Goal: Communication & Community: Answer question/provide support

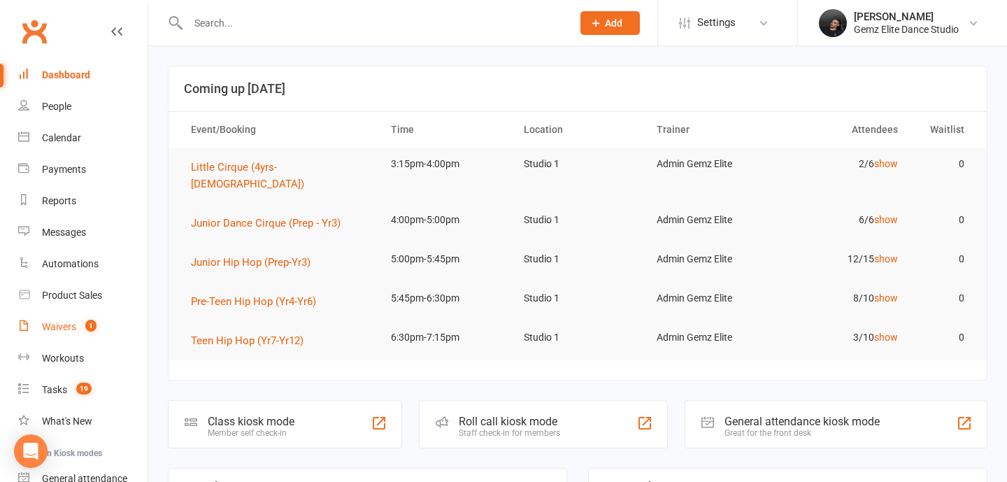
click at [115, 318] on link "Waivers 1" at bounding box center [82, 326] width 129 height 31
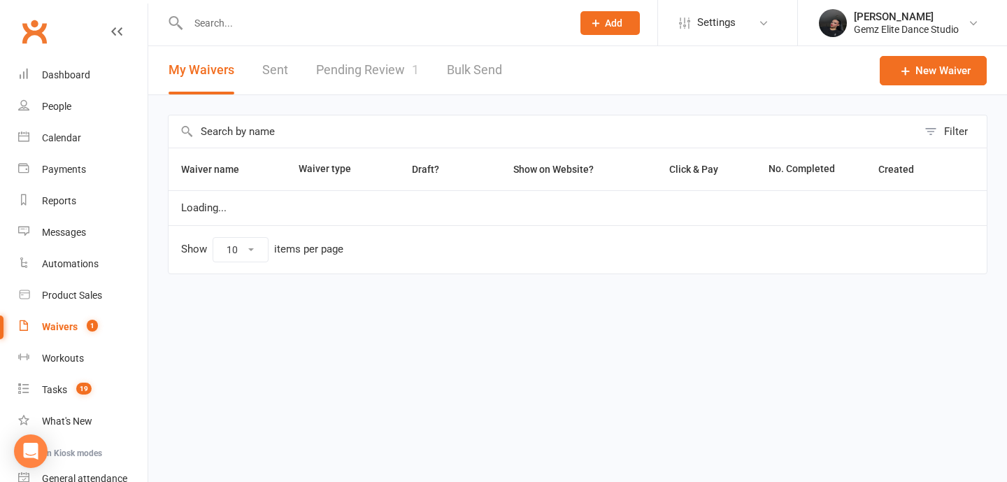
select select "100"
click at [340, 69] on link "Pending Review 1" at bounding box center [367, 70] width 103 height 48
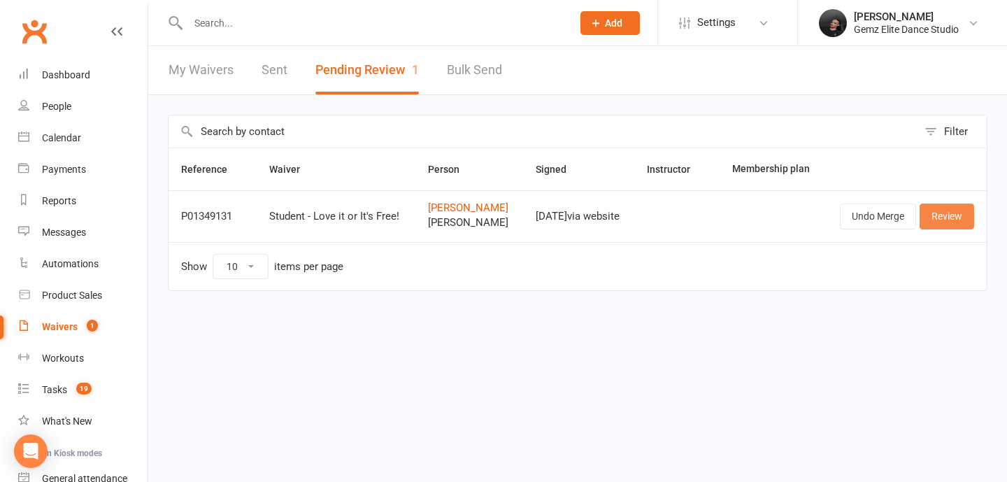
click at [947, 218] on link "Review" at bounding box center [947, 216] width 55 height 25
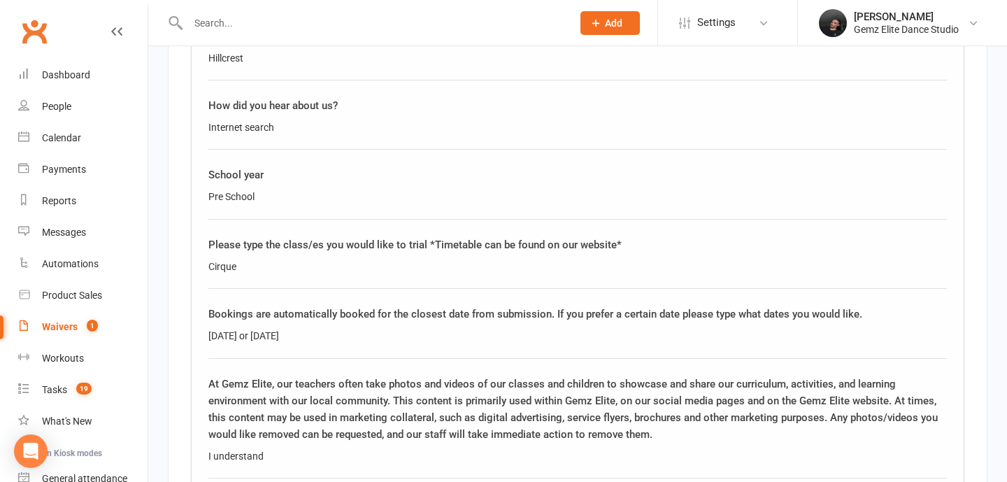
scroll to position [2261, 0]
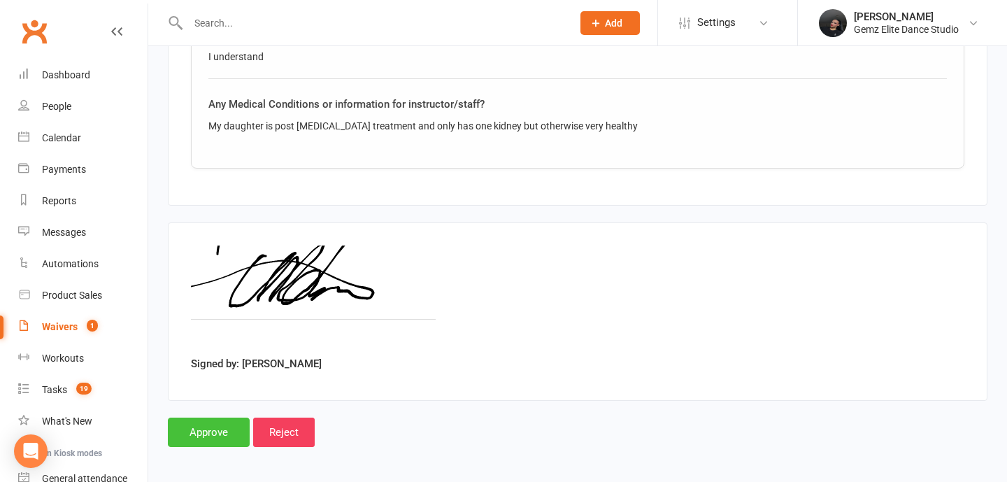
click at [213, 429] on input "Approve" at bounding box center [209, 432] width 82 height 29
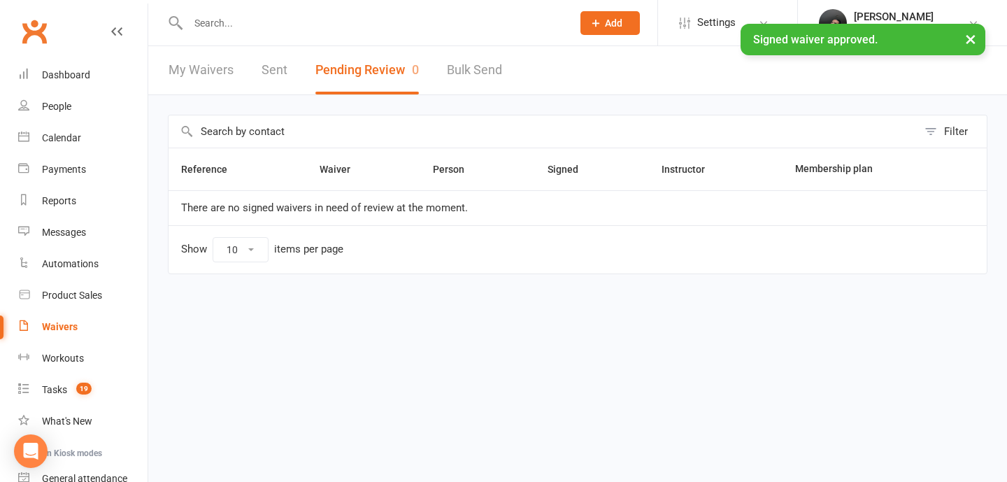
click at [266, 16] on input "text" at bounding box center [373, 23] width 378 height 20
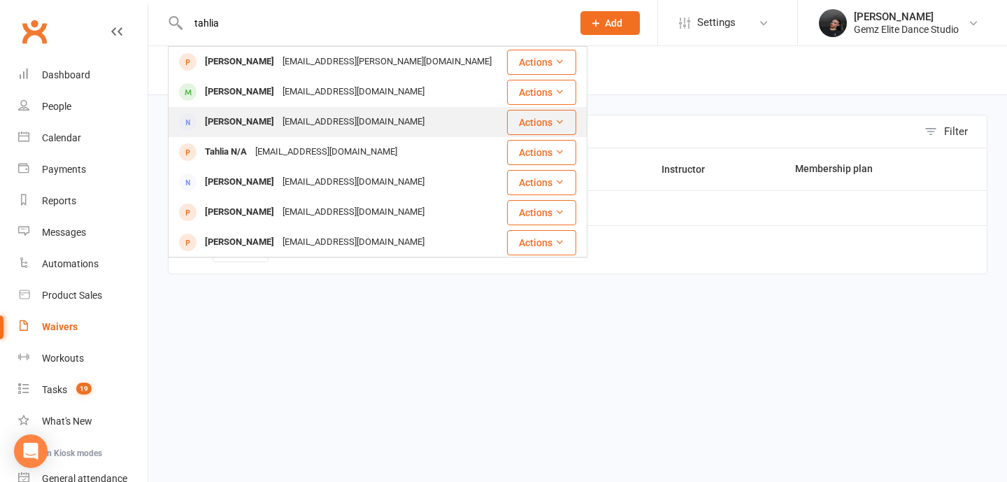
type input "tahlia"
click at [267, 113] on div "[PERSON_NAME]" at bounding box center [240, 122] width 78 height 20
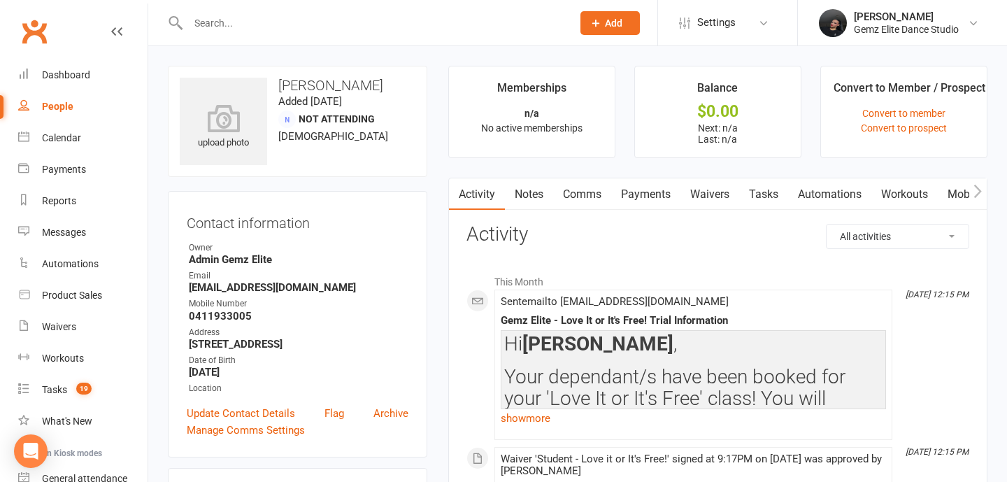
click at [209, 24] on input "text" at bounding box center [373, 23] width 378 height 20
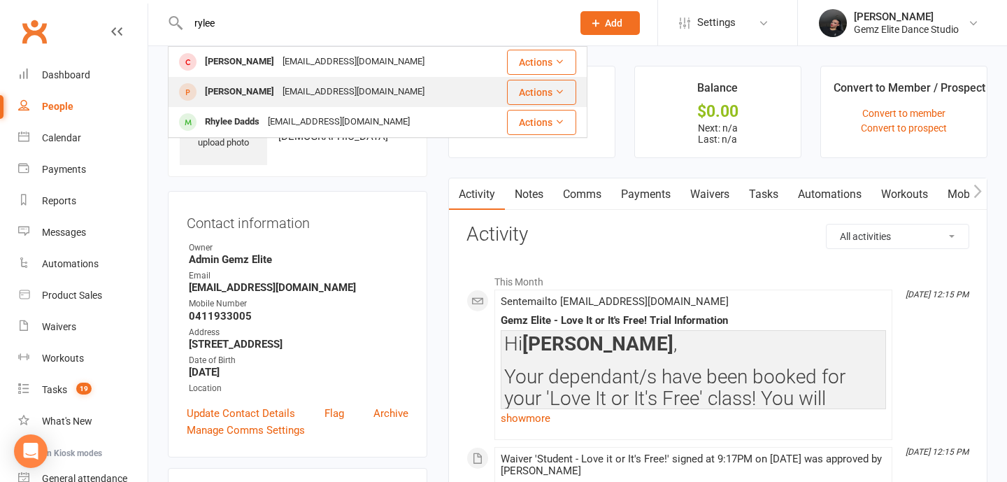
type input "rylee"
click at [246, 91] on div "[PERSON_NAME]" at bounding box center [240, 92] width 78 height 20
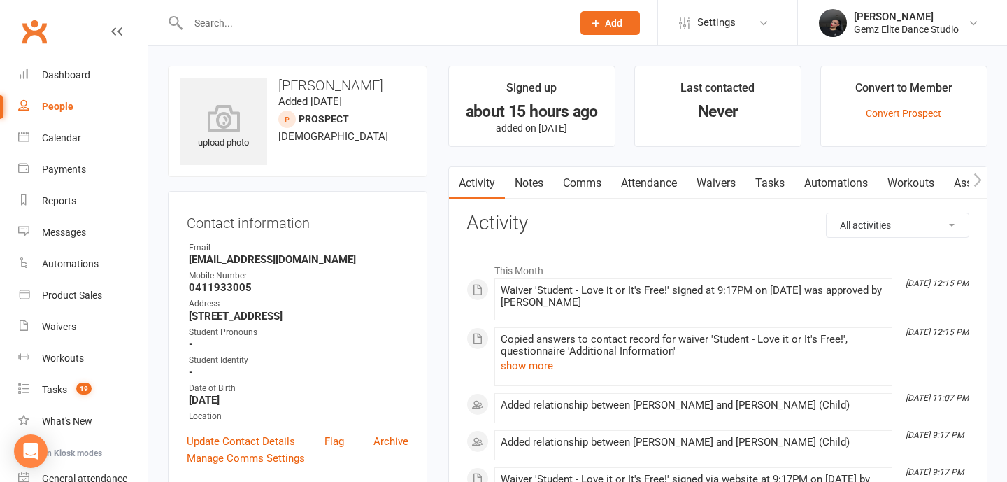
click at [573, 177] on link "Comms" at bounding box center [582, 183] width 58 height 32
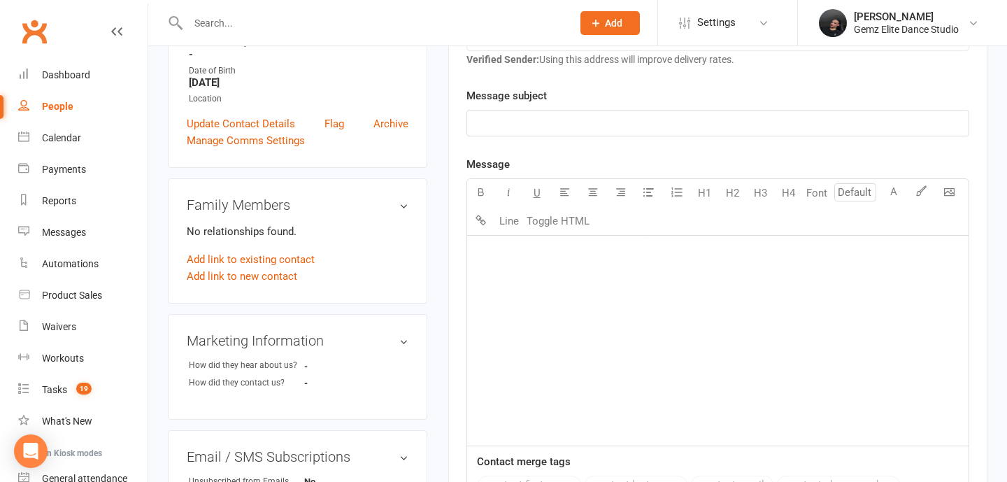
click at [590, 339] on div "﻿" at bounding box center [717, 341] width 501 height 210
paste div "To enrich screen reader interactions, please activate Accessibility in Grammarl…"
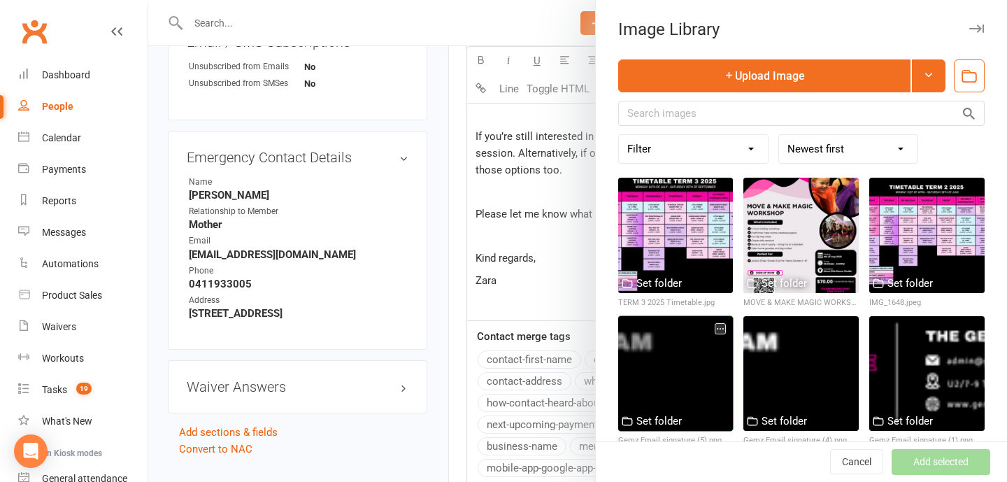
click at [662, 362] on div at bounding box center [675, 373] width 115 height 115
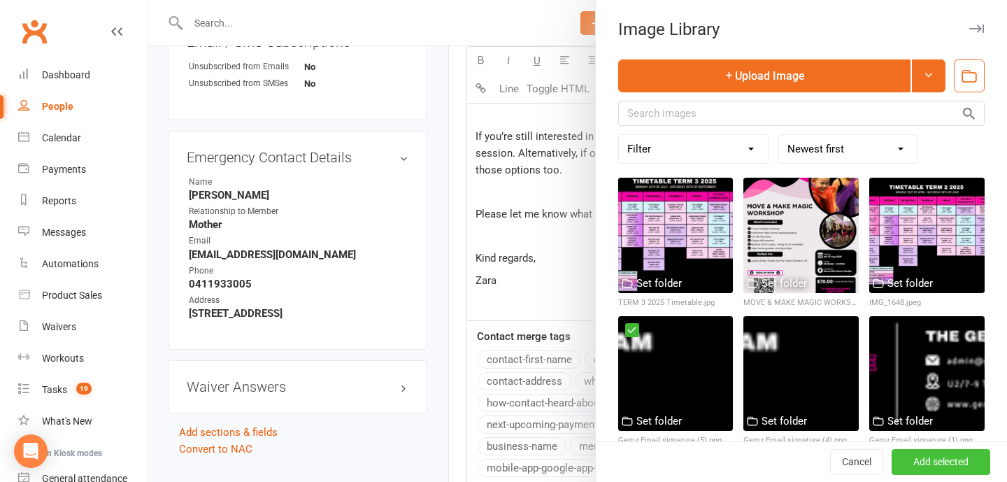
click at [958, 460] on button "Add selected" at bounding box center [941, 462] width 99 height 25
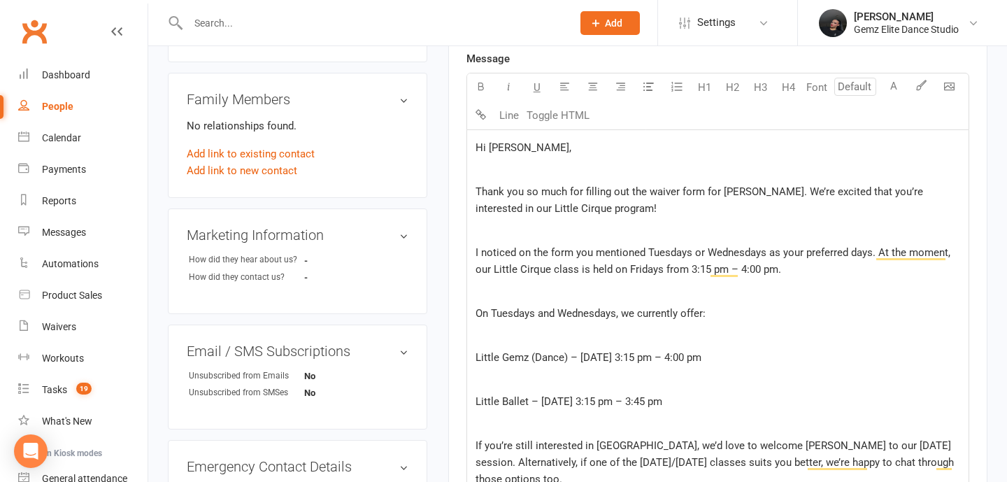
scroll to position [422, 0]
click at [525, 178] on p "﻿" at bounding box center [718, 170] width 485 height 17
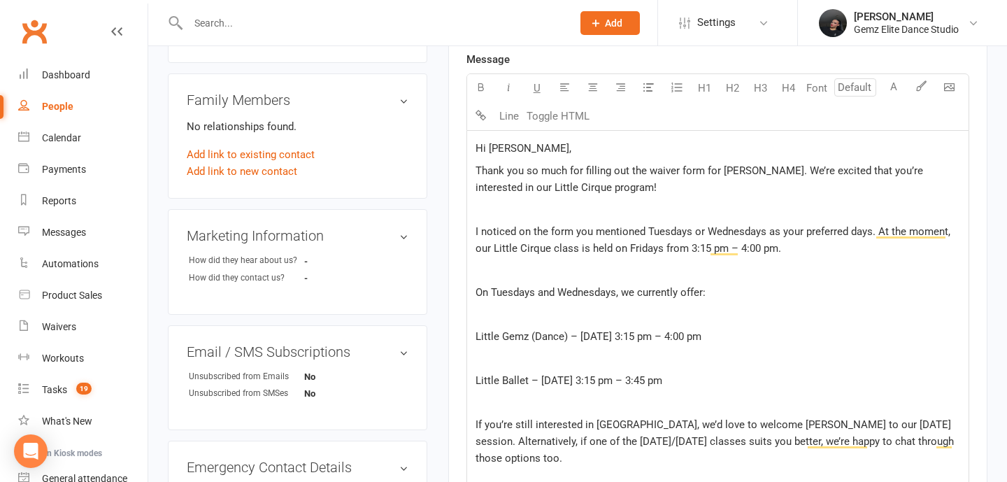
click at [518, 231] on span "I noticed on the form you mentioned Tuesdays or Wednesdays as your preferred da…" at bounding box center [715, 239] width 478 height 29
click at [532, 216] on p "﻿" at bounding box center [718, 209] width 485 height 17
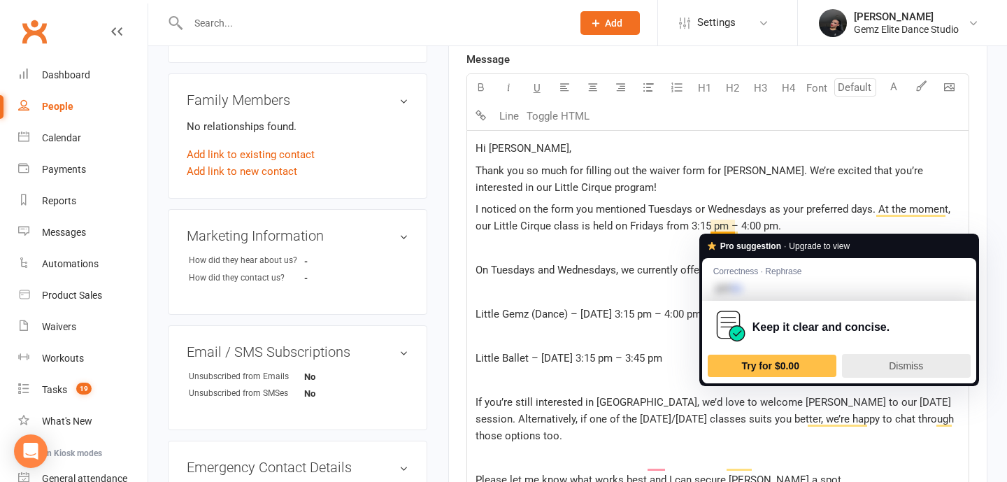
click at [916, 371] on div "Dismiss" at bounding box center [906, 366] width 116 height 22
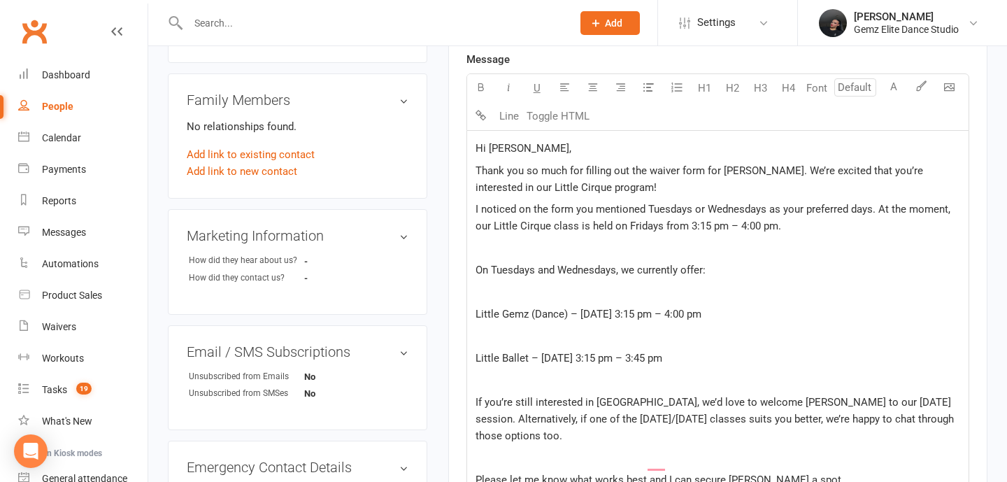
click at [643, 242] on p "﻿" at bounding box center [718, 248] width 485 height 17
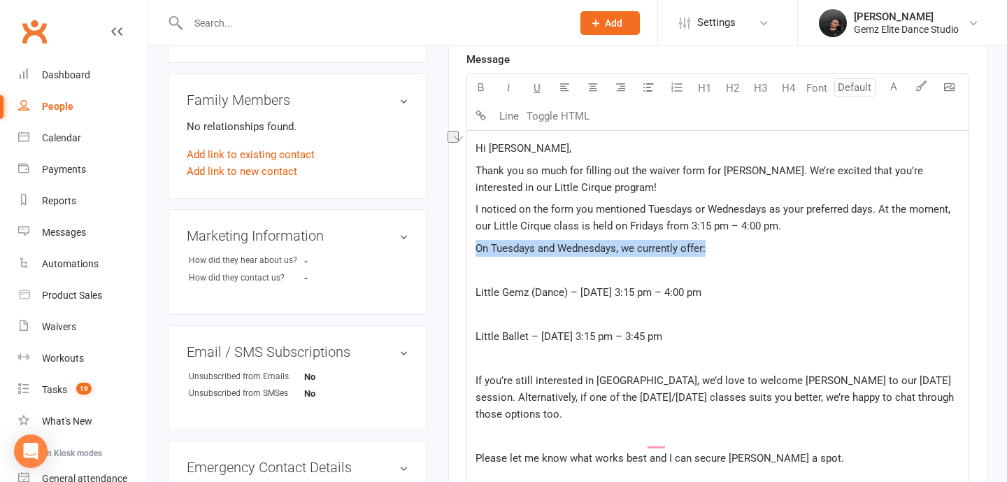
drag, startPoint x: 699, startPoint y: 243, endPoint x: 442, endPoint y: 248, distance: 257.4
click at [442, 248] on main "Signed up about 15 hours ago added on [DATE] Last contacted Never Convert to Me…" at bounding box center [718, 312] width 560 height 1338
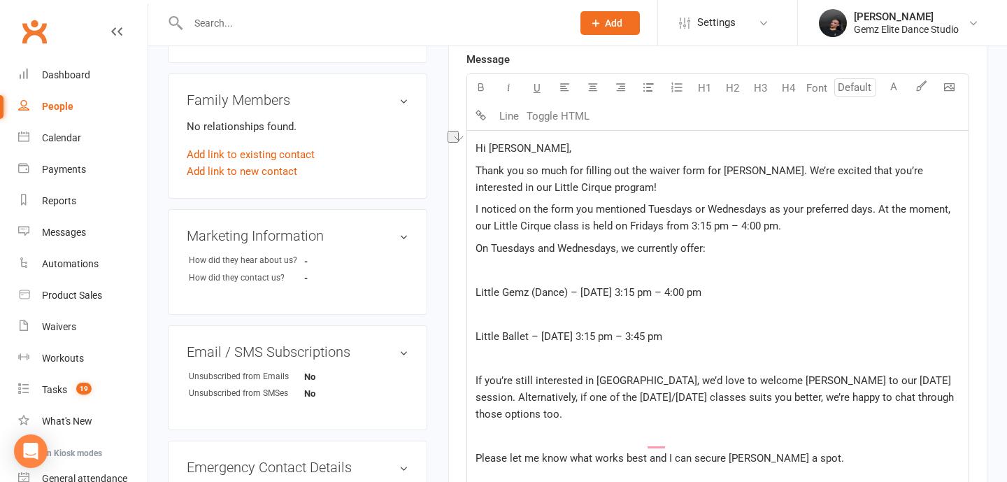
click at [562, 255] on p "On Tuesdays and Wednesdays, we currently offer:" at bounding box center [718, 248] width 485 height 17
click at [478, 245] on span "On Tuesdays and Wednesdays, we currently offer:" at bounding box center [591, 248] width 230 height 13
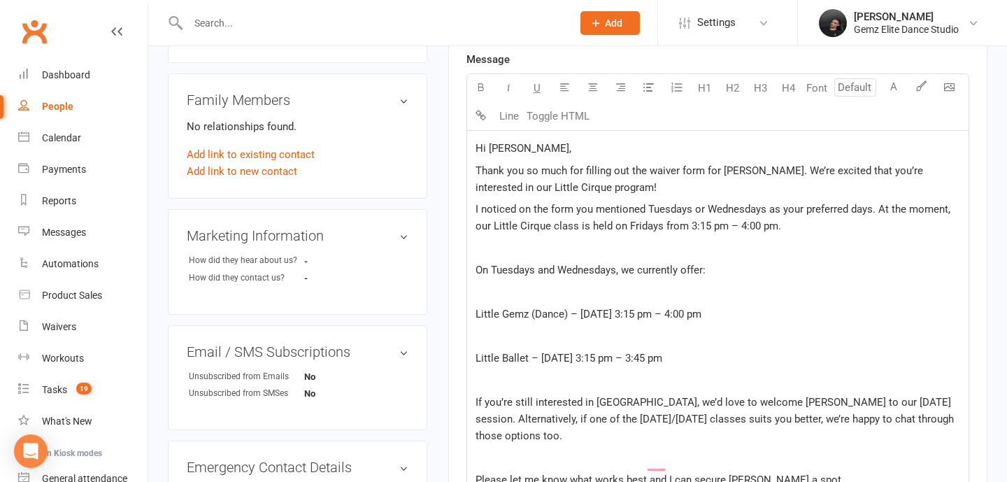
click at [474, 315] on div "Hi [PERSON_NAME], Thank you so much for filling out the waiver form for [PERSON…" at bounding box center [717, 410] width 501 height 558
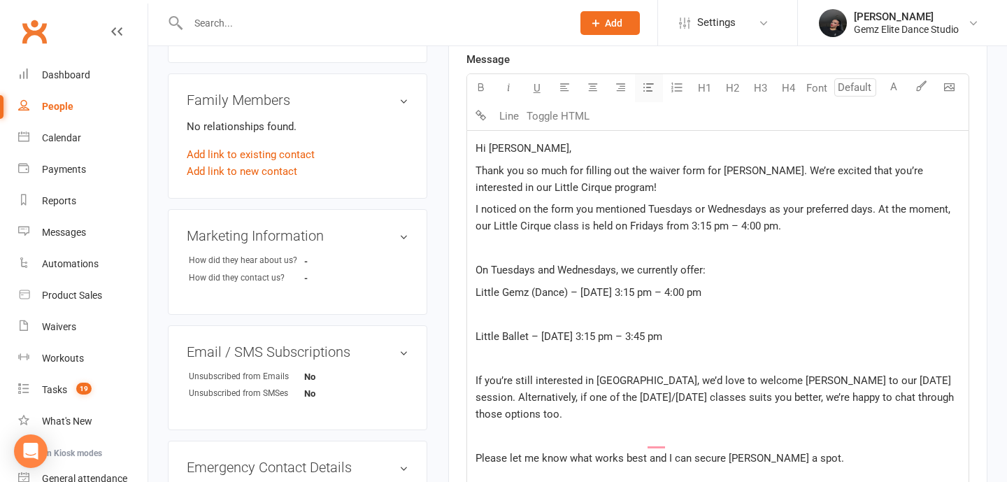
click at [650, 88] on icon "button" at bounding box center [648, 87] width 10 height 10
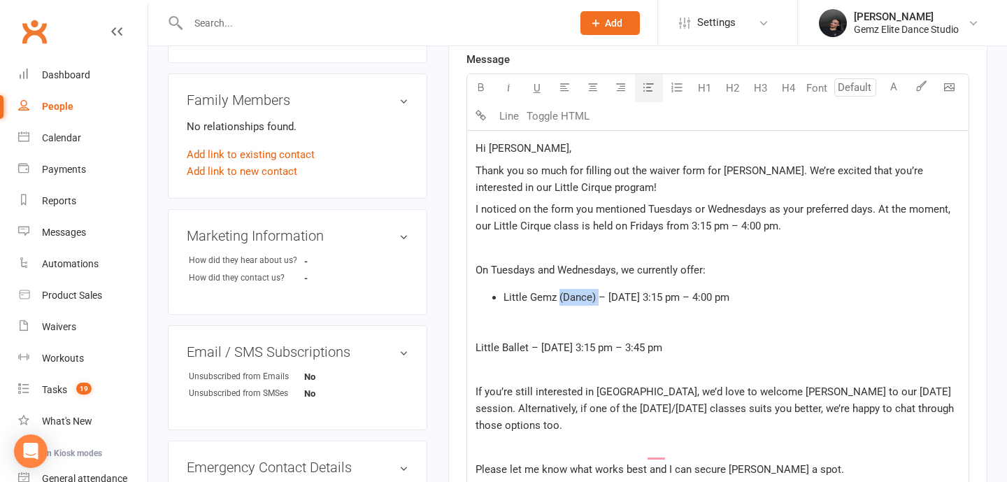
drag, startPoint x: 597, startPoint y: 294, endPoint x: 558, endPoint y: 297, distance: 38.6
click at [558, 297] on span "Little Gemz (Dance) – [DATE] 3:15 pm – 4:00 pm" at bounding box center [617, 297] width 226 height 13
click at [469, 352] on div "Hi [PERSON_NAME], Thank you so much for filling out the waiver form for [PERSON…" at bounding box center [717, 404] width 501 height 547
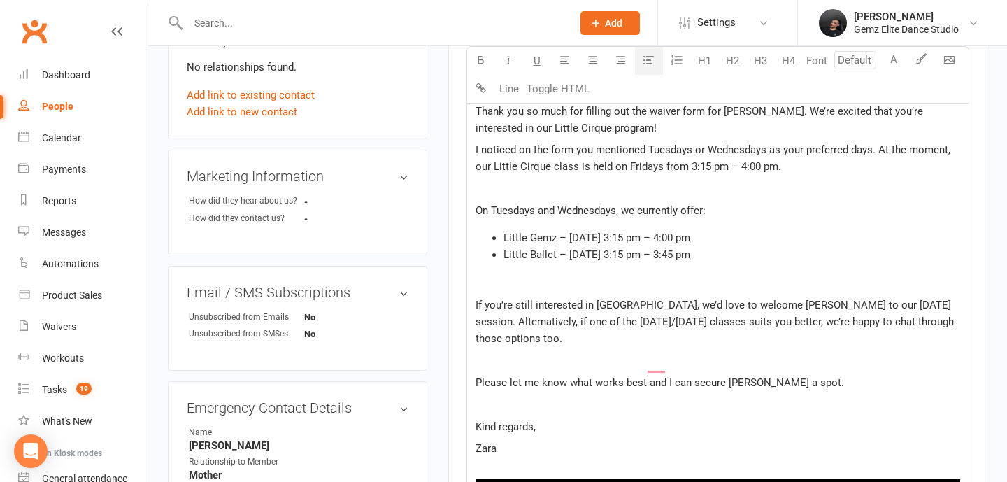
scroll to position [489, 0]
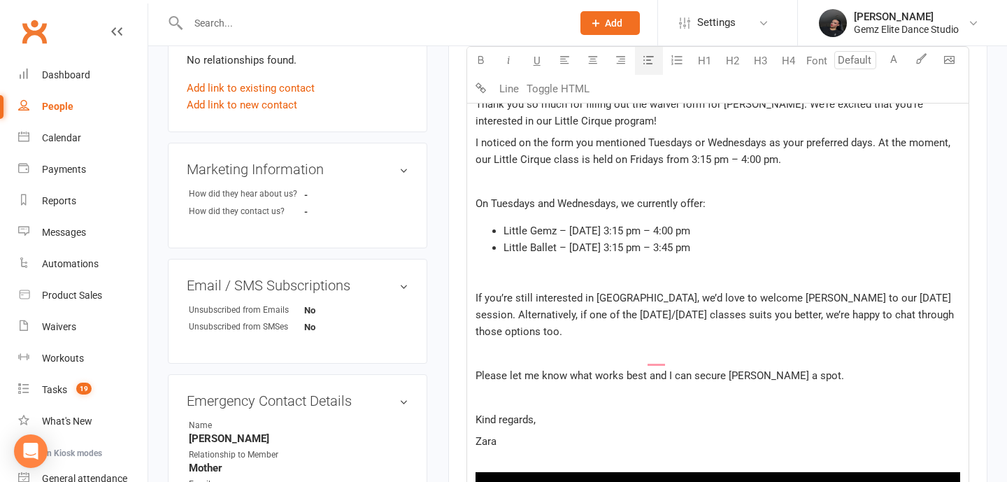
click at [685, 345] on p "﻿" at bounding box center [718, 353] width 485 height 17
click at [844, 315] on span "If you’re still interested in [GEOGRAPHIC_DATA], we’d love to welcome [PERSON_N…" at bounding box center [716, 315] width 481 height 46
click at [885, 345] on p "﻿" at bounding box center [718, 353] width 485 height 17
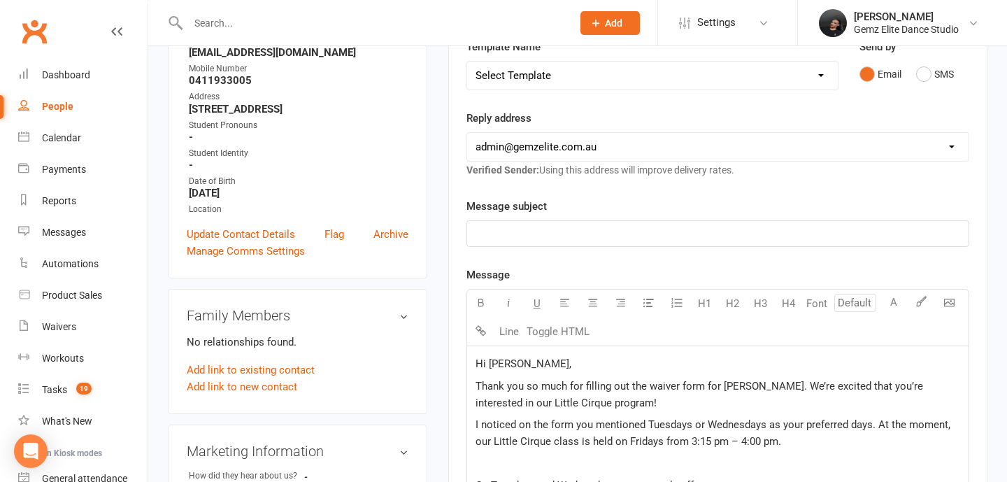
scroll to position [9, 0]
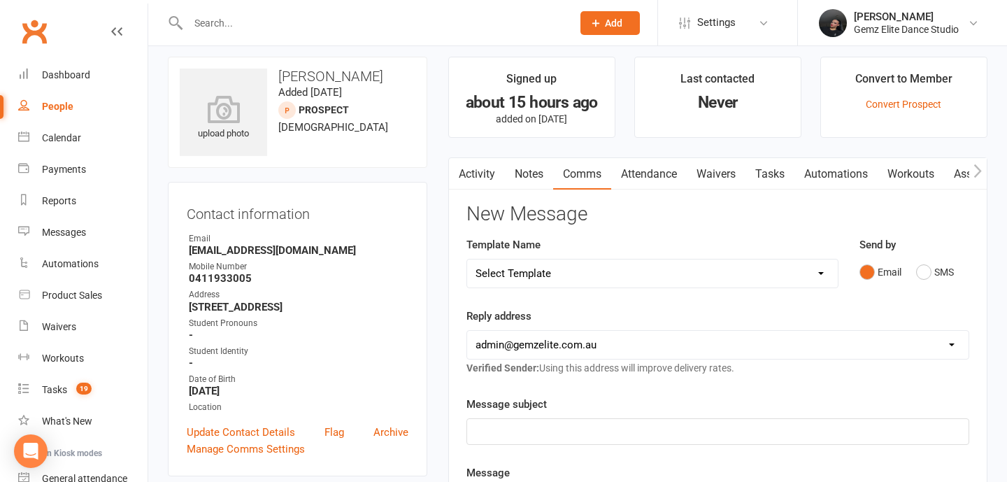
click at [575, 434] on p "﻿" at bounding box center [718, 431] width 485 height 17
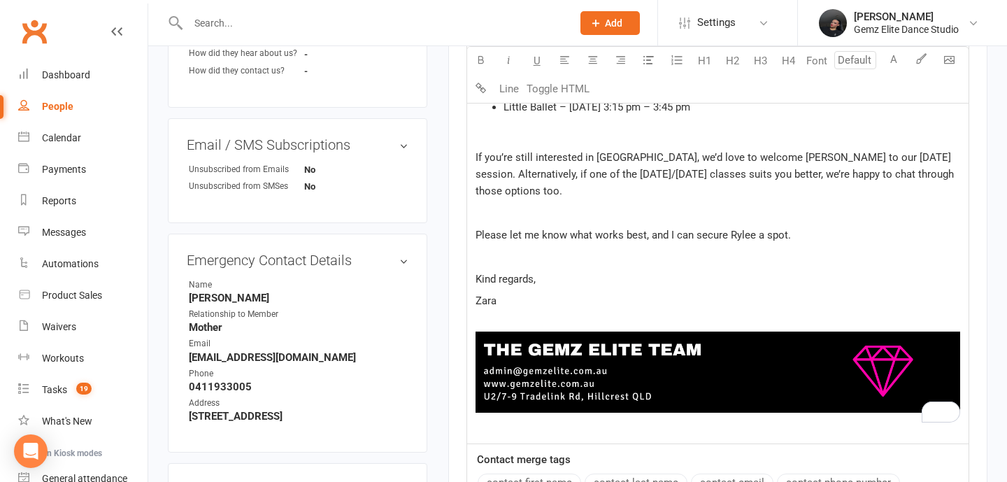
scroll to position [964, 0]
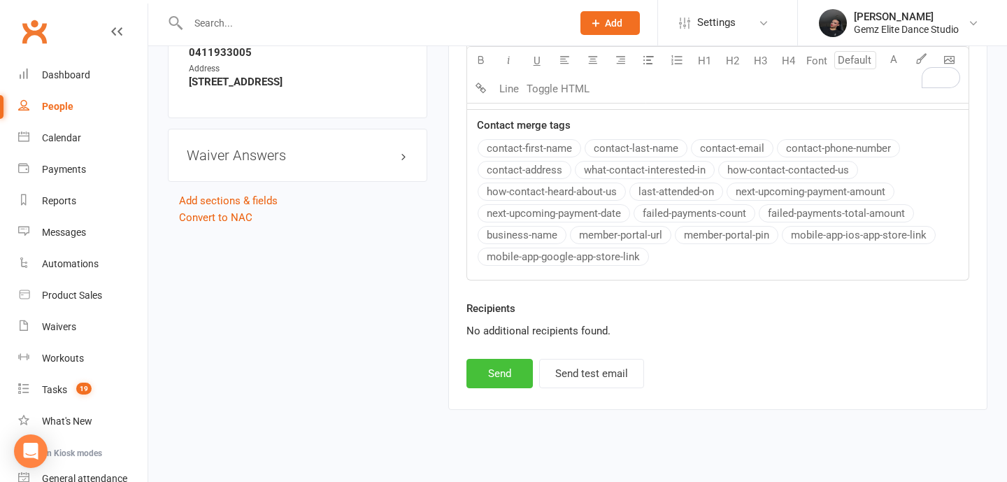
click at [515, 359] on button "Send" at bounding box center [500, 373] width 66 height 29
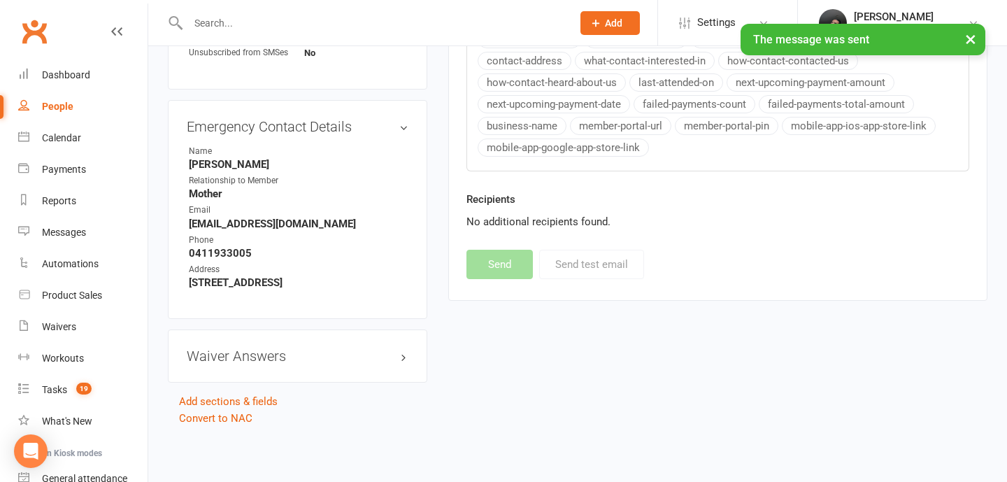
scroll to position [759, 0]
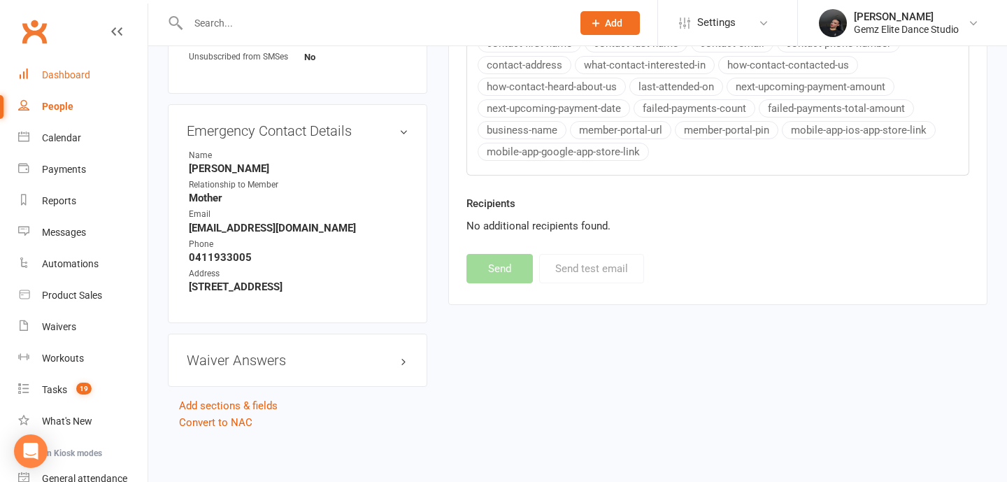
click at [79, 75] on div "Dashboard" at bounding box center [66, 74] width 48 height 11
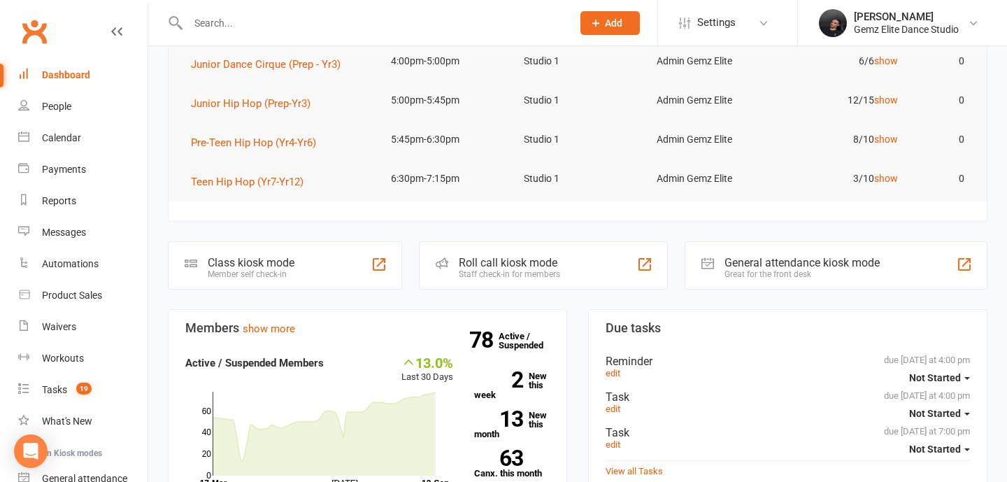
scroll to position [164, 0]
